Goal: Task Accomplishment & Management: Manage account settings

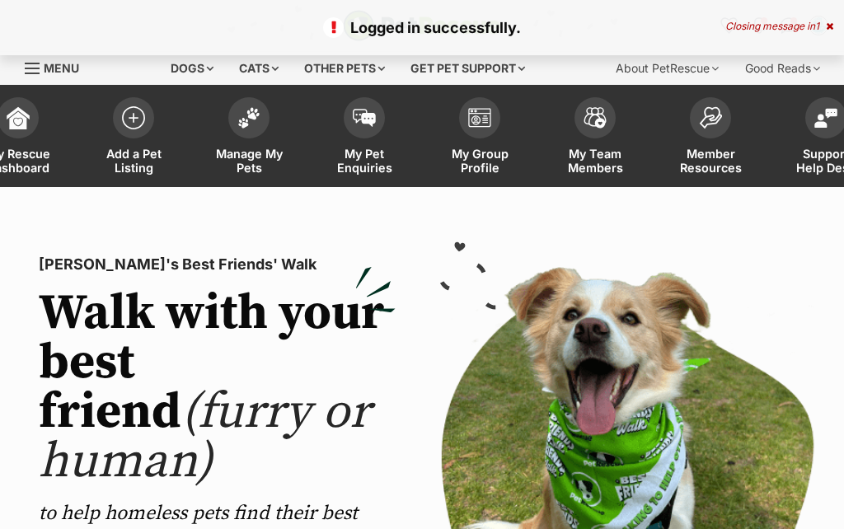
click at [252, 124] on img at bounding box center [248, 117] width 23 height 21
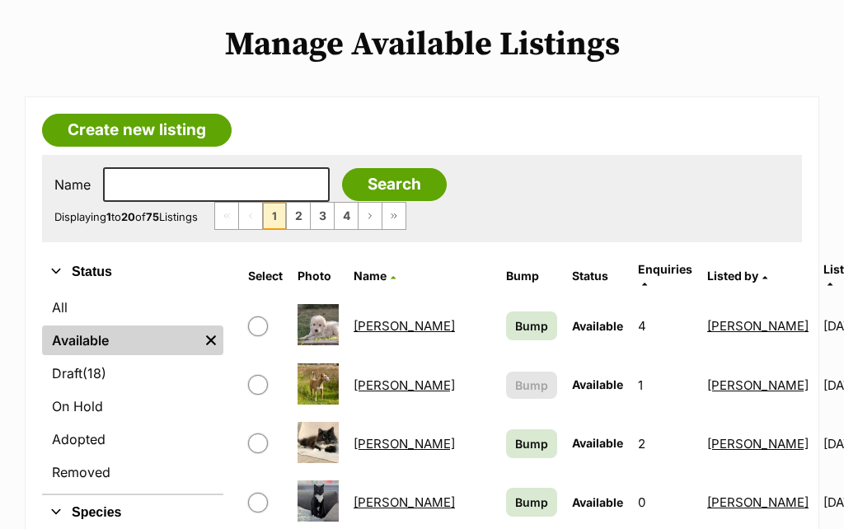
scroll to position [329, 0]
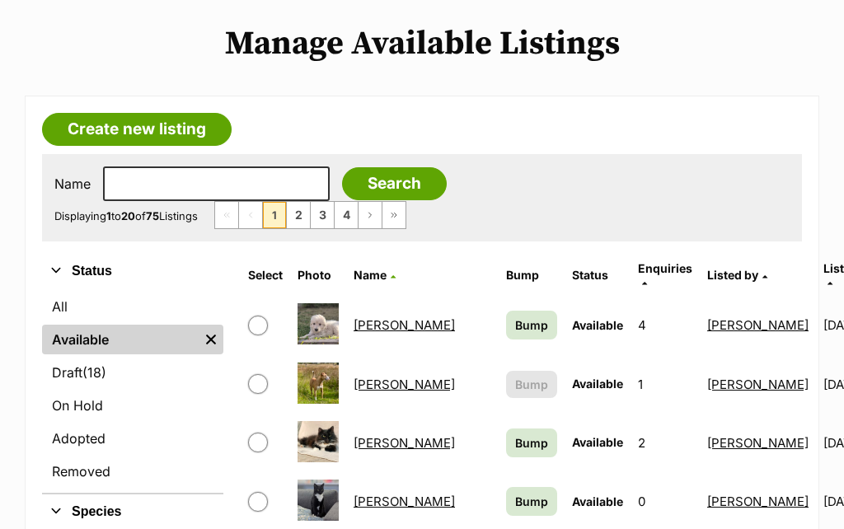
click at [75, 358] on link "Draft (18) Items" at bounding box center [132, 373] width 181 height 30
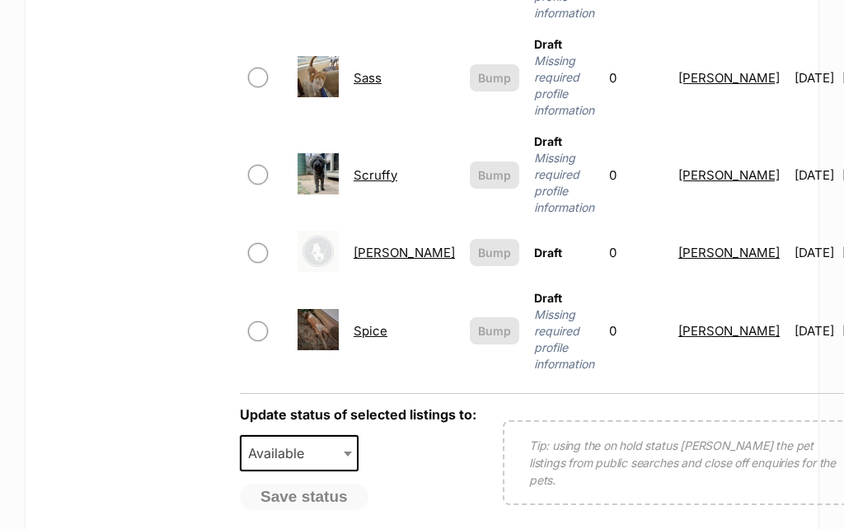
scroll to position [1929, 0]
click at [376, 247] on link "Sophie" at bounding box center [404, 254] width 101 height 16
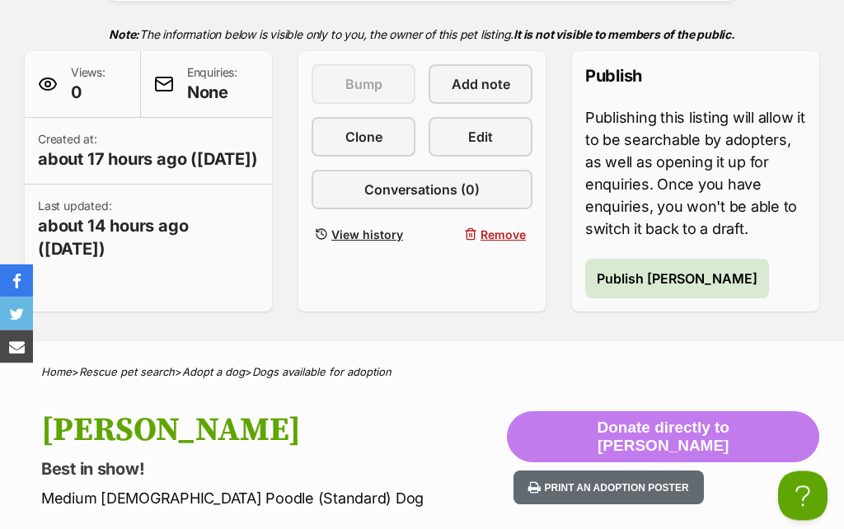
scroll to position [337, 0]
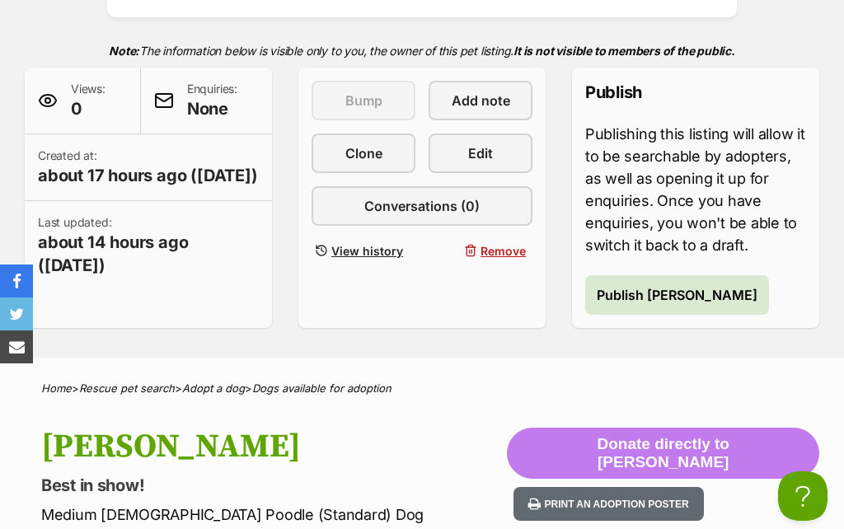
click at [483, 157] on span "Edit" at bounding box center [480, 153] width 25 height 20
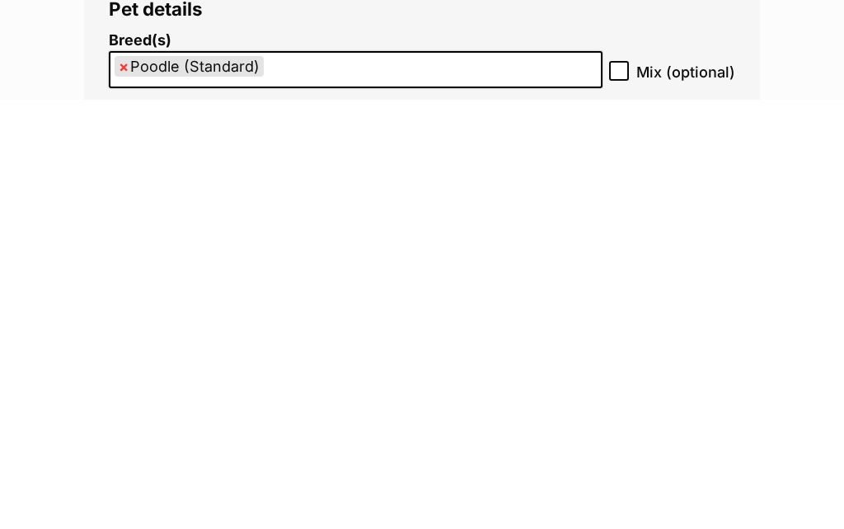
scroll to position [1993, 0]
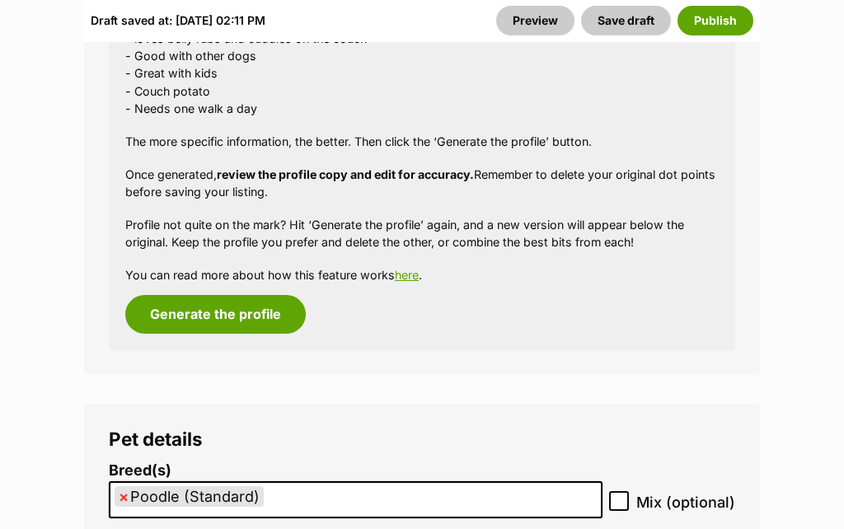
click at [625, 21] on button "Save draft" at bounding box center [626, 21] width 90 height 30
